Goal: Task Accomplishment & Management: Complete application form

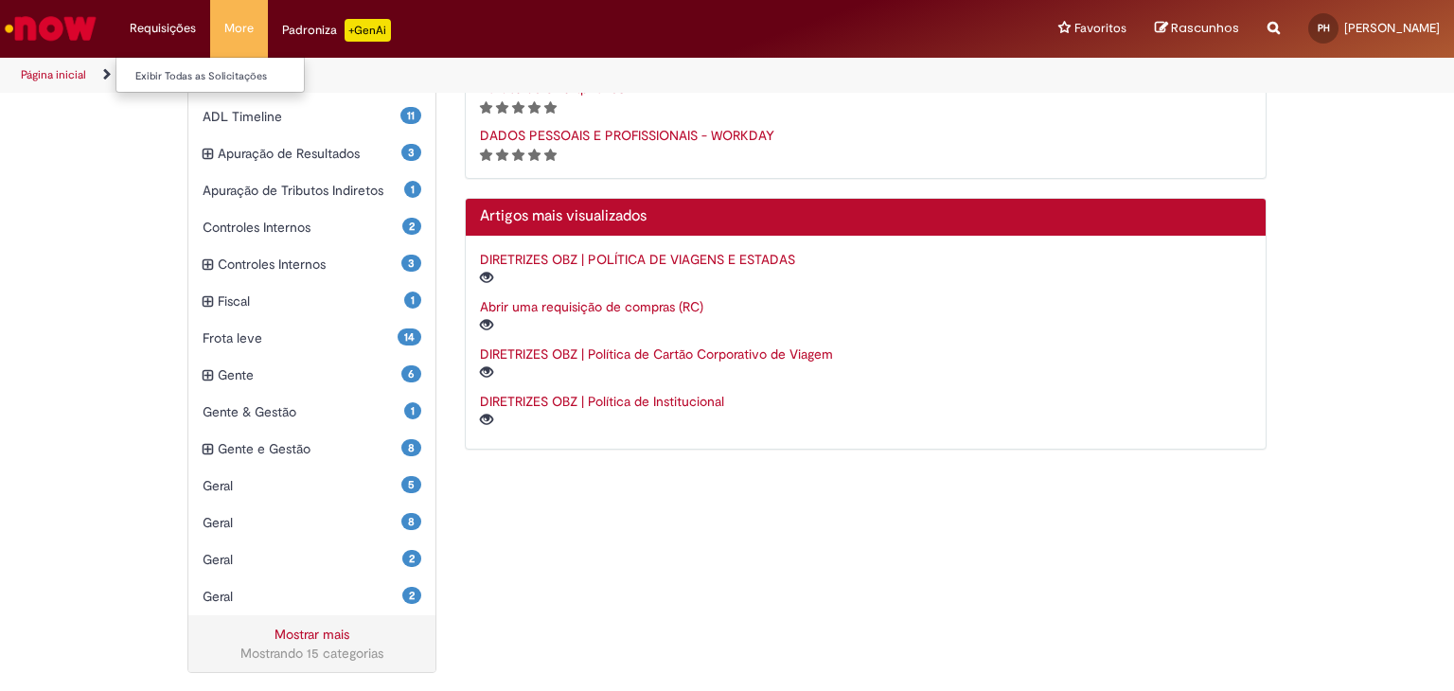
scroll to position [492, 0]
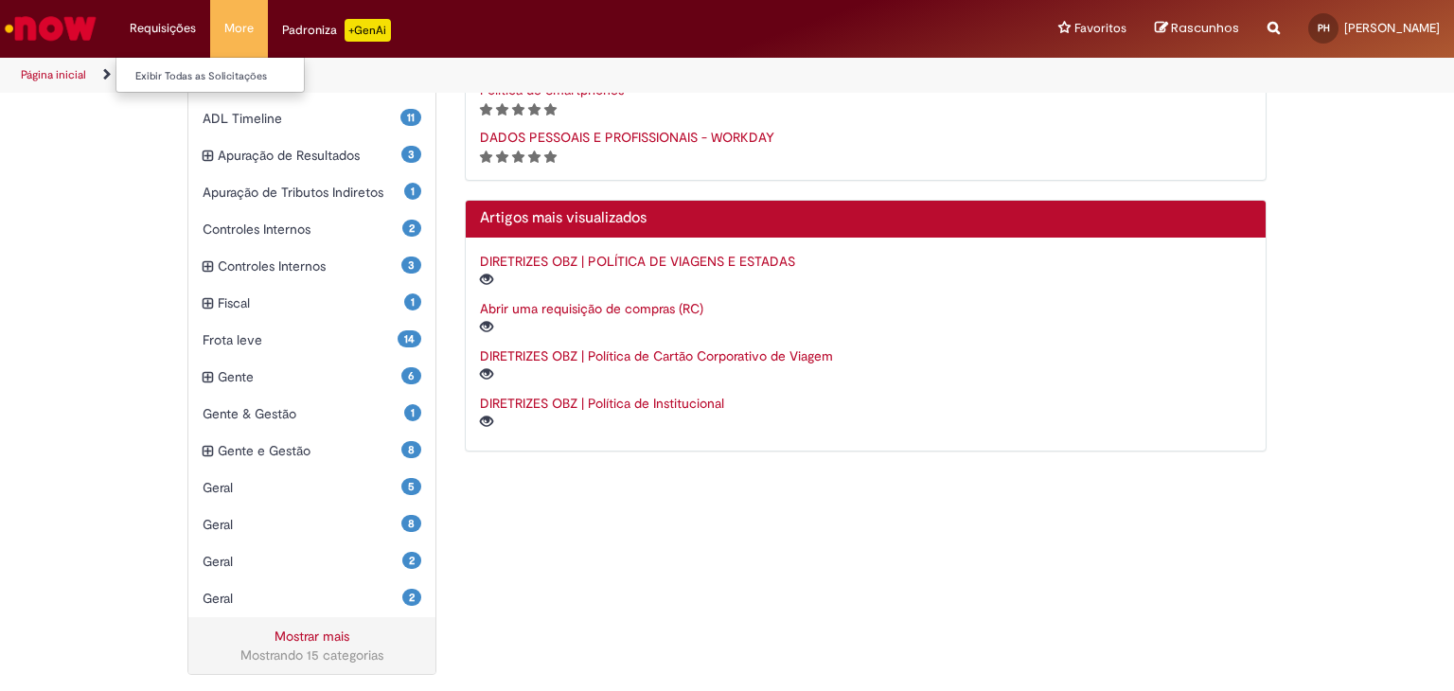
click at [194, 39] on li "Requisições Exibir Todas as Solicitações" at bounding box center [163, 28] width 95 height 57
click at [178, 25] on li "Requisições Exibir Todas as Solicitações" at bounding box center [163, 28] width 95 height 57
click at [67, 27] on img "Ir para a Homepage" at bounding box center [51, 28] width 98 height 38
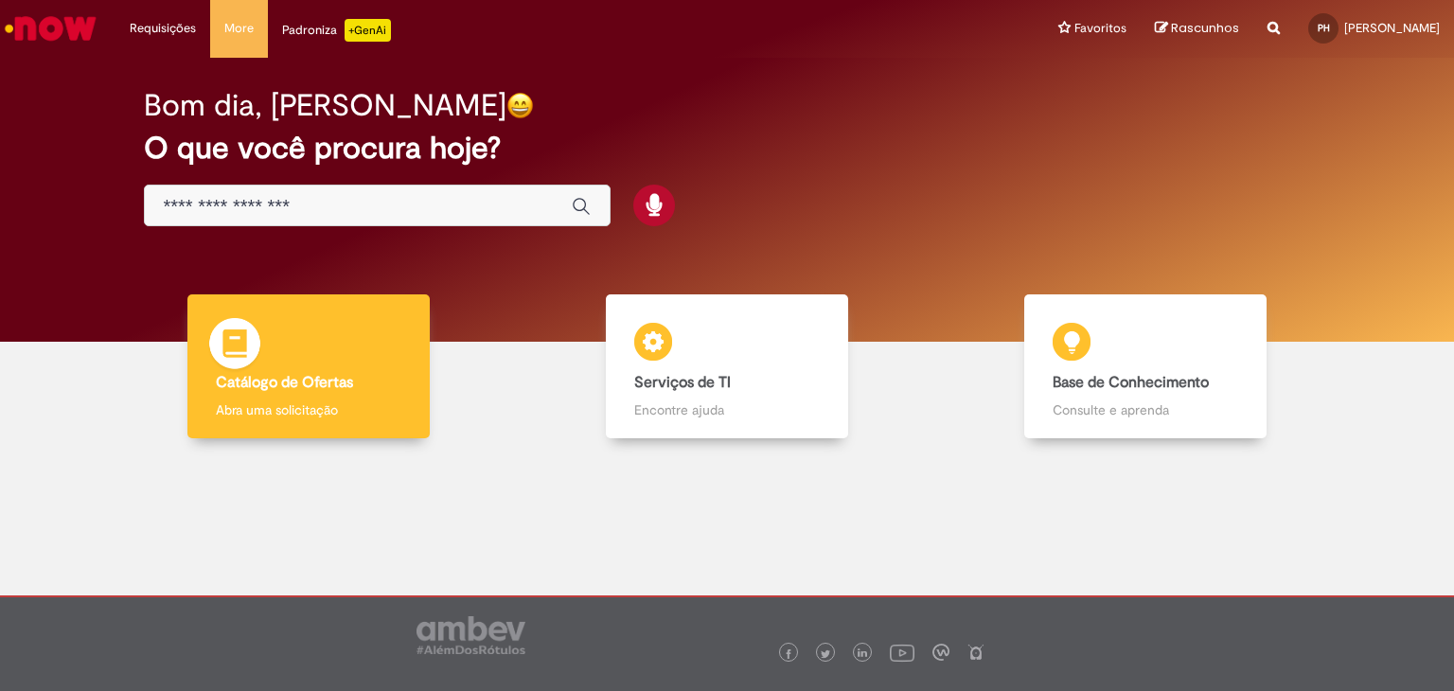
click at [337, 386] on b "Catálogo de Ofertas" at bounding box center [284, 382] width 137 height 19
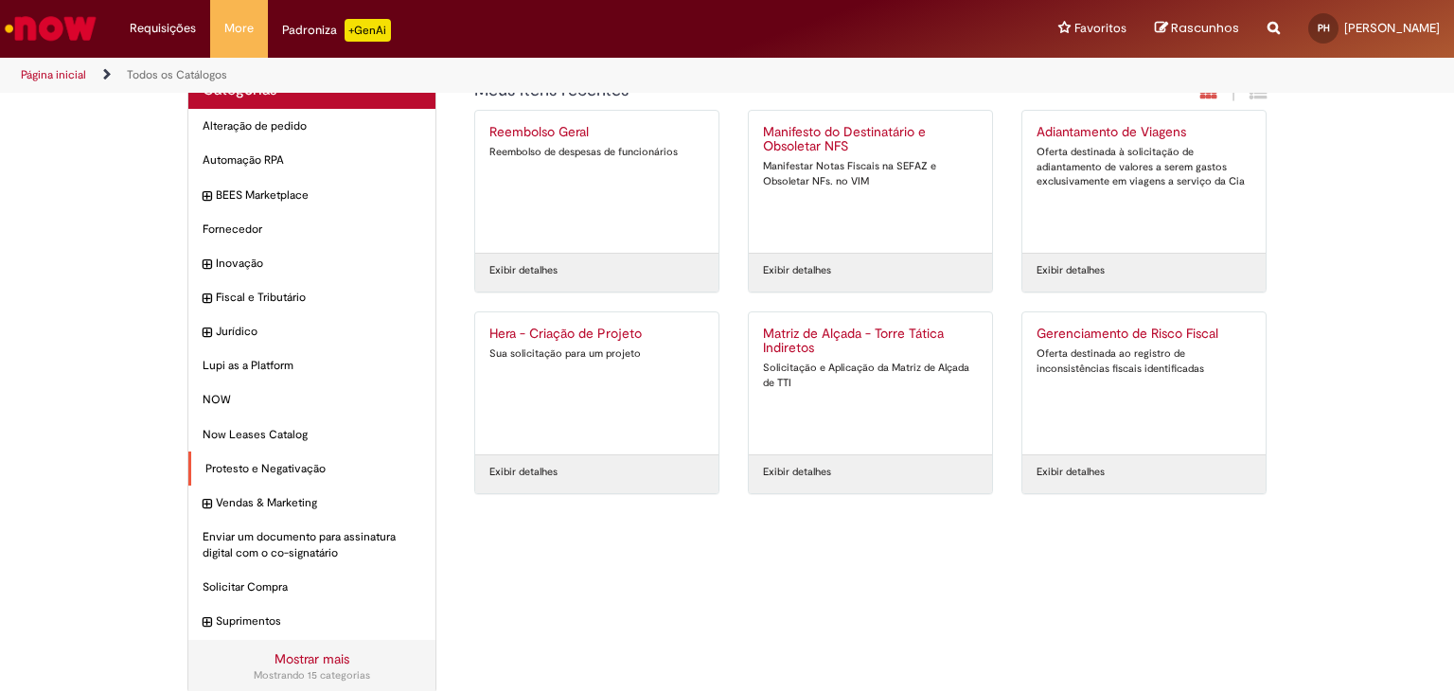
scroll to position [61, 0]
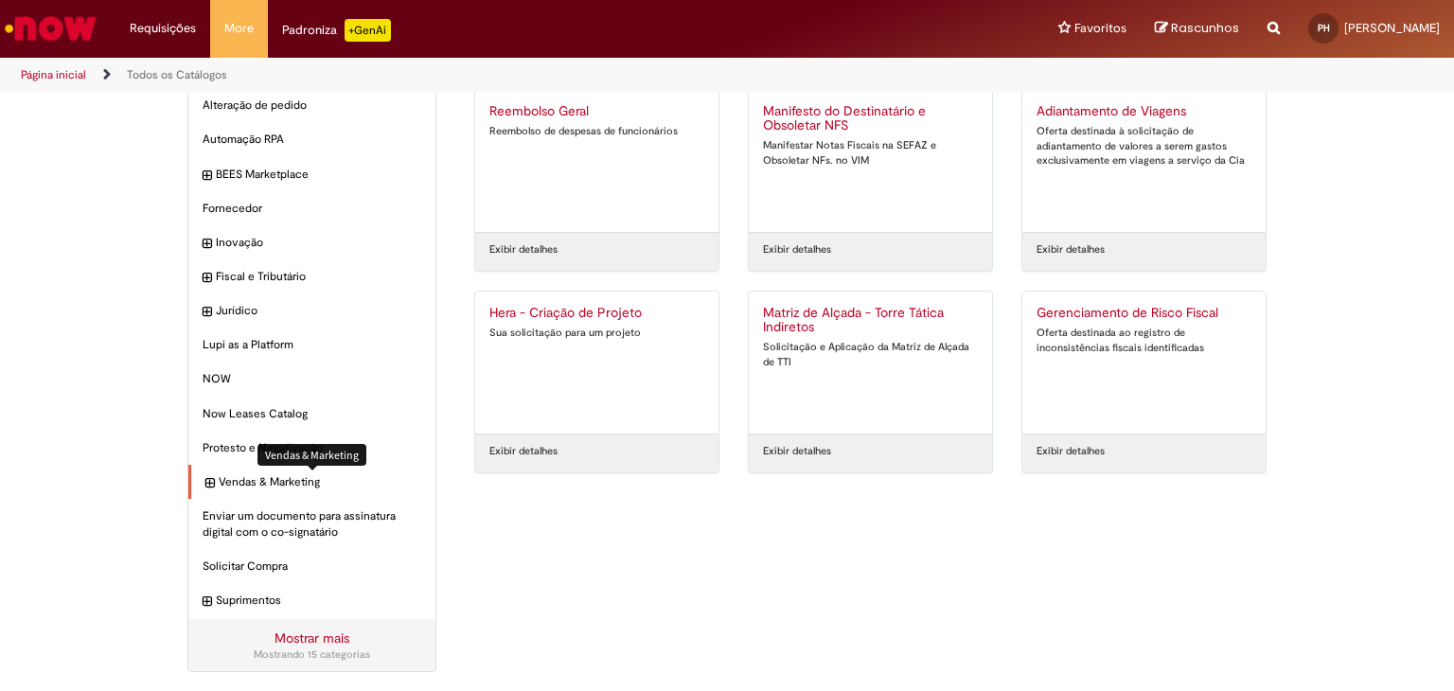
click at [283, 479] on span "Vendas & Marketing Itens" at bounding box center [320, 482] width 203 height 16
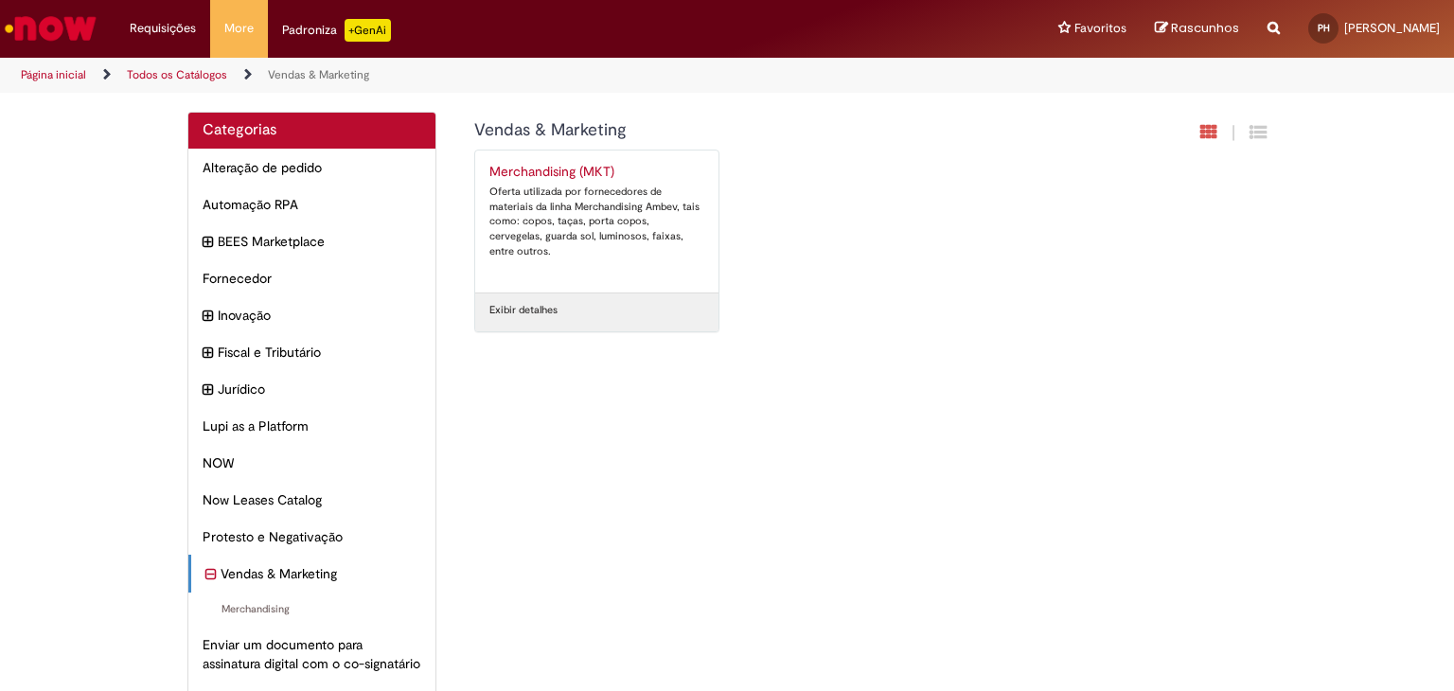
click at [545, 160] on link "Merchandising (MKT) Oferta utilizada por fornecedores de materiais da linha Mer…" at bounding box center [596, 222] width 243 height 142
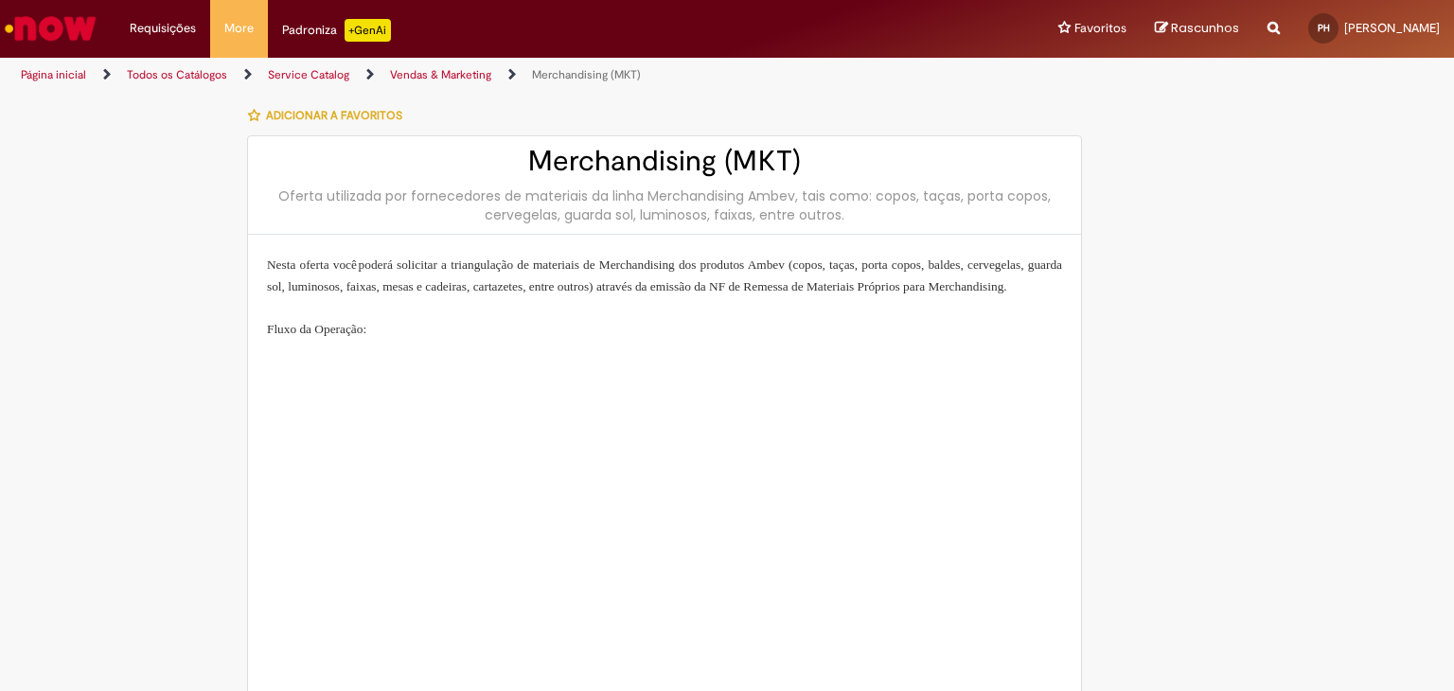
type input "**********"
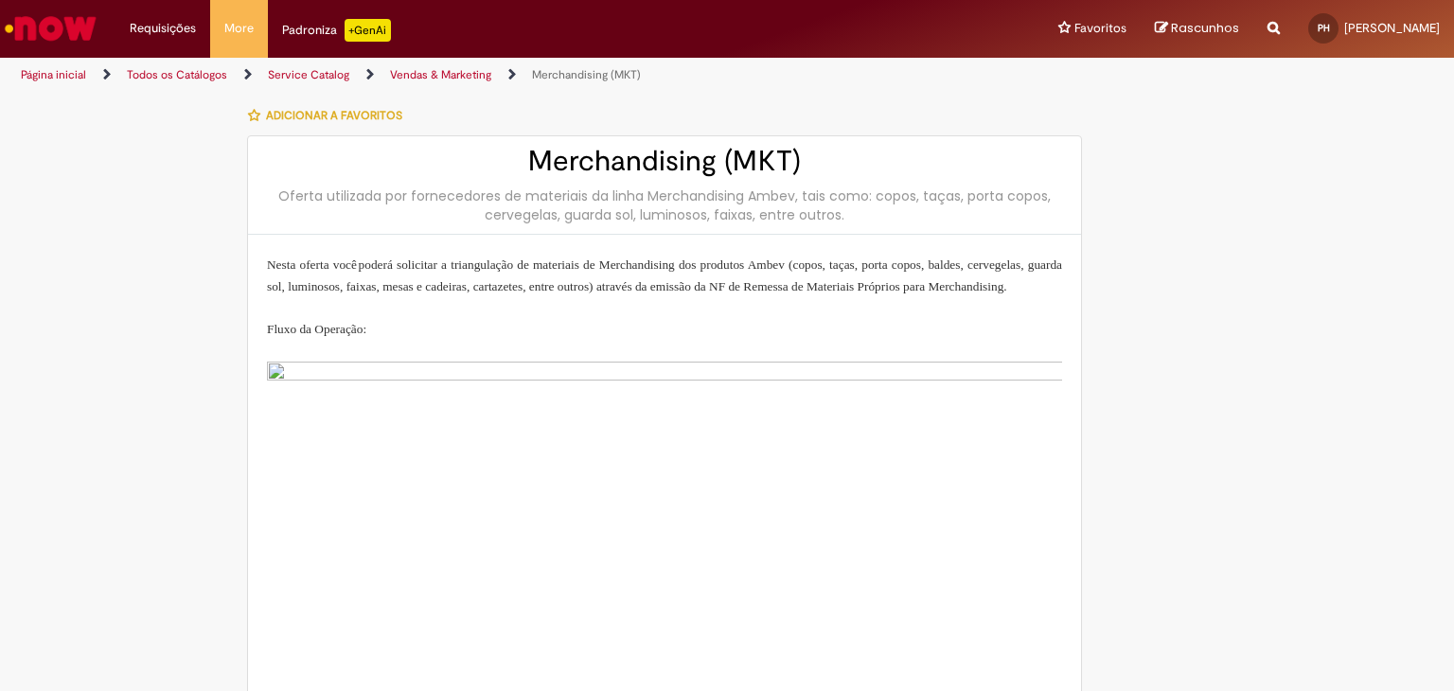
type input "**********"
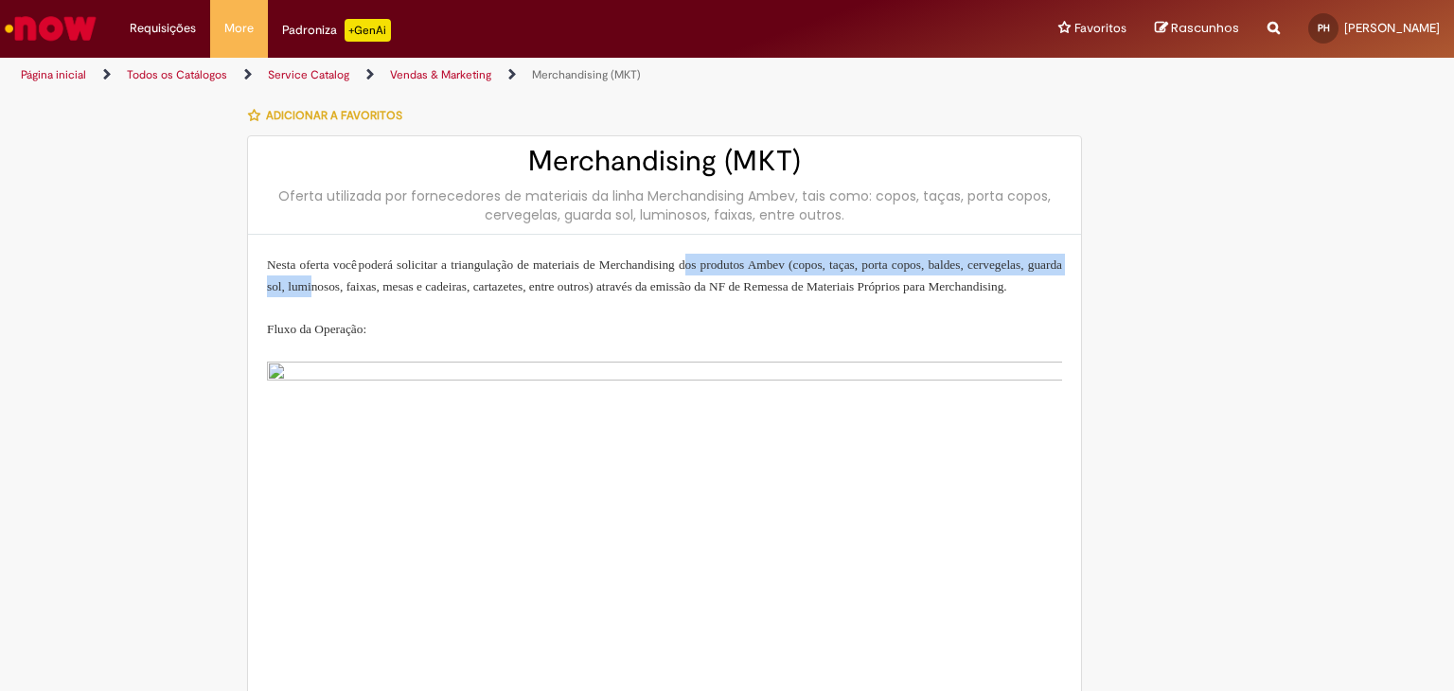
drag, startPoint x: 538, startPoint y: 275, endPoint x: 795, endPoint y: 266, distance: 257.7
click at [795, 266] on p "Nesta oferta você poderá solicitar a triangulação de materiais de Merchandising…" at bounding box center [664, 276] width 795 height 44
click at [795, 266] on span "Nesta oferta você poderá solicitar a triangulação de materiais de Merchandising…" at bounding box center [664, 276] width 795 height 36
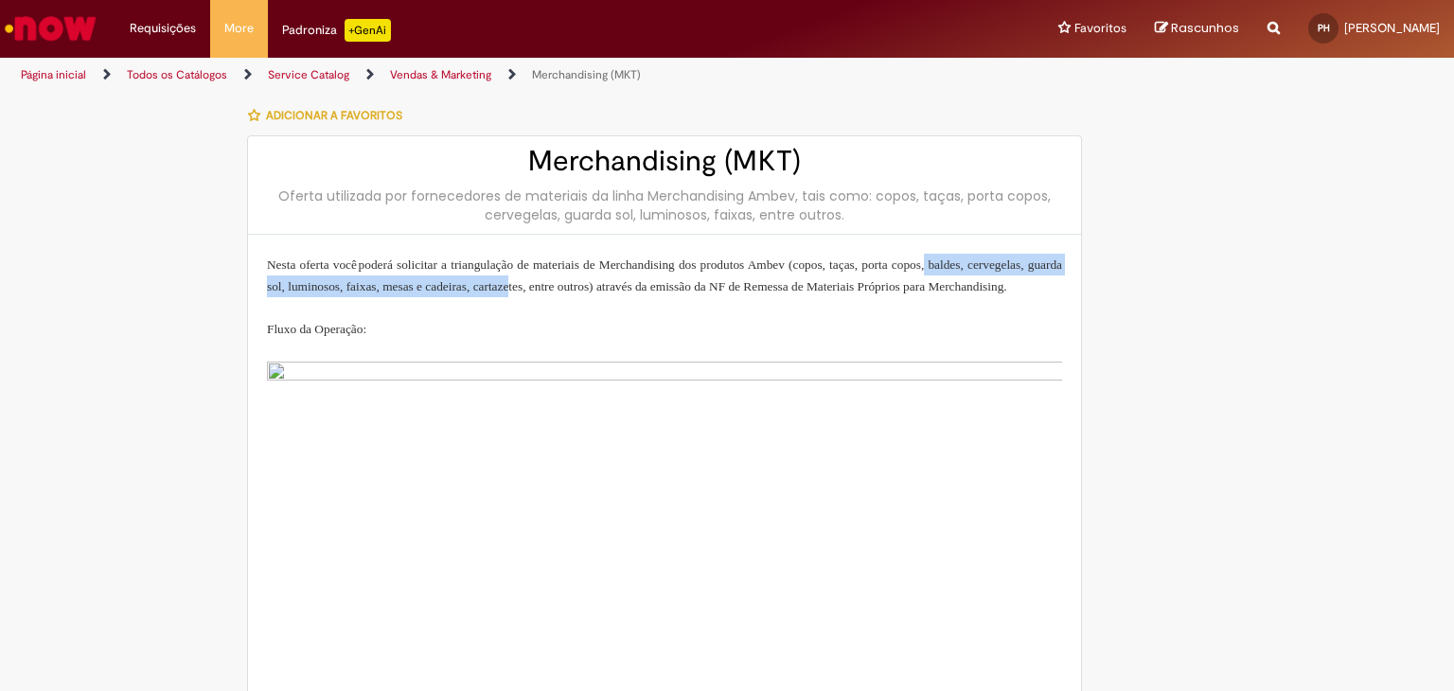
drag, startPoint x: 299, startPoint y: 293, endPoint x: 795, endPoint y: 293, distance: 496.2
click at [795, 293] on p "Nesta oferta você poderá solicitar a triangulação de materiais de Merchandising…" at bounding box center [664, 276] width 795 height 44
click at [63, 78] on link "Página inicial" at bounding box center [53, 74] width 65 height 15
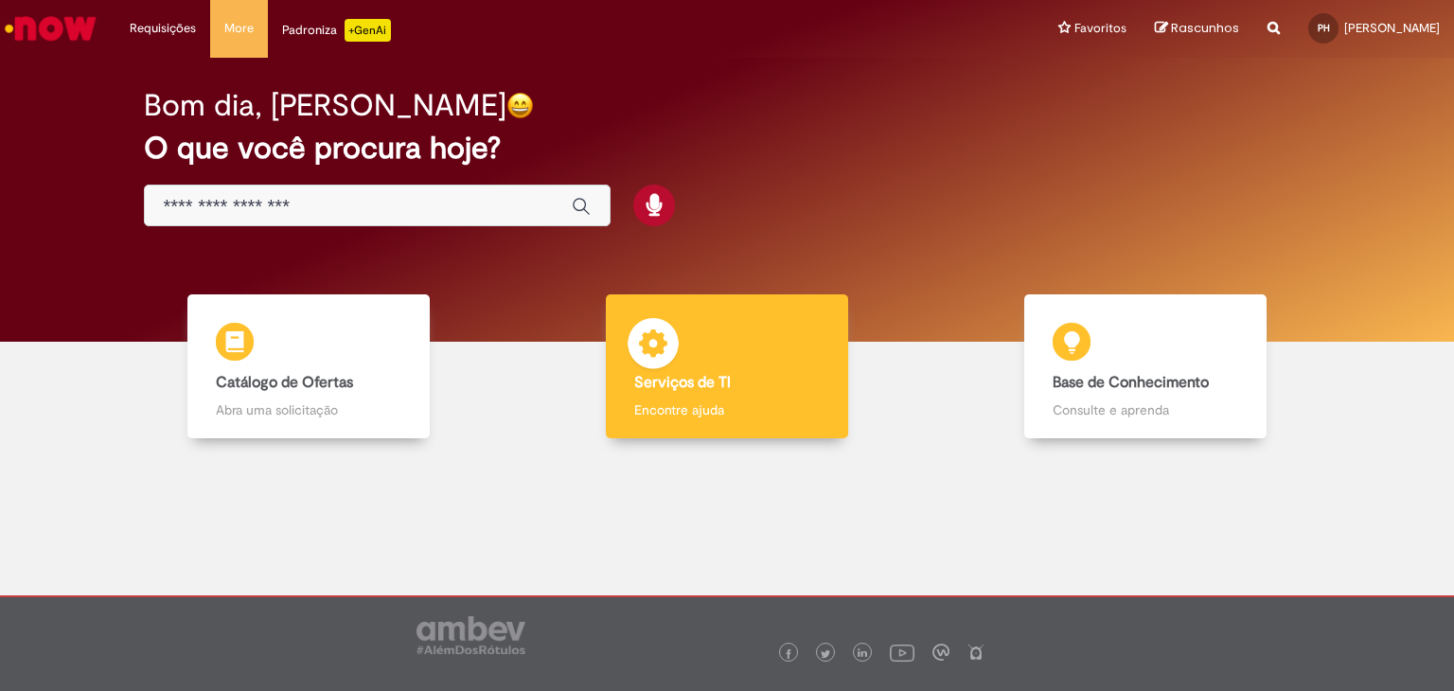
click at [811, 355] on div "Serviços de TI Serviços de TI Encontre ajuda" at bounding box center [727, 366] width 242 height 145
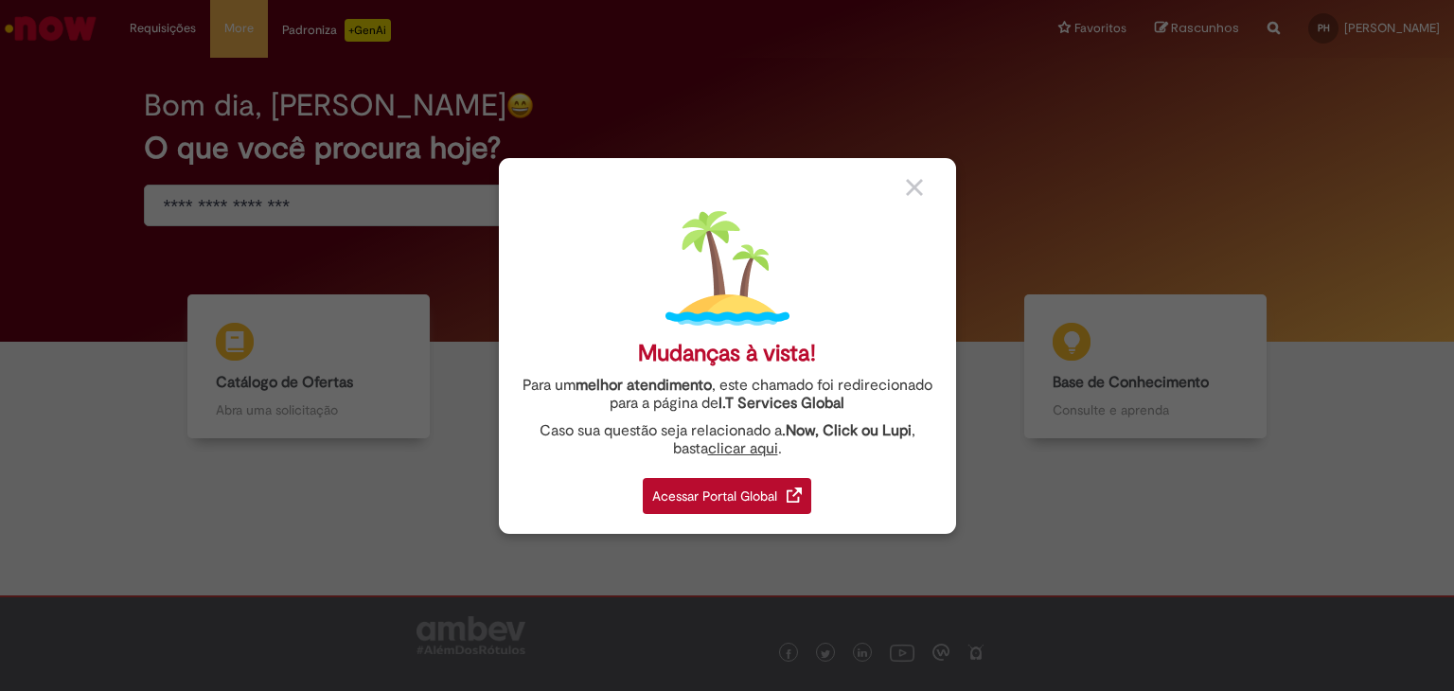
click at [736, 492] on div "Acessar Portal Global" at bounding box center [727, 496] width 169 height 36
